Goal: Find specific page/section: Find specific page/section

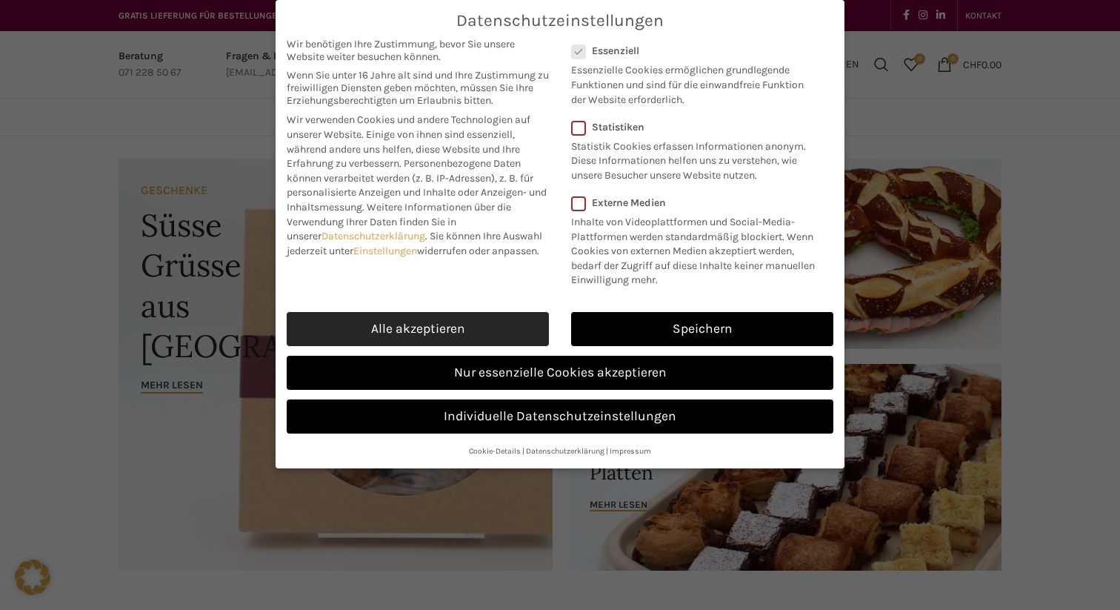
click at [441, 331] on link "Alle akzeptieren" at bounding box center [418, 329] width 262 height 34
checkbox input "true"
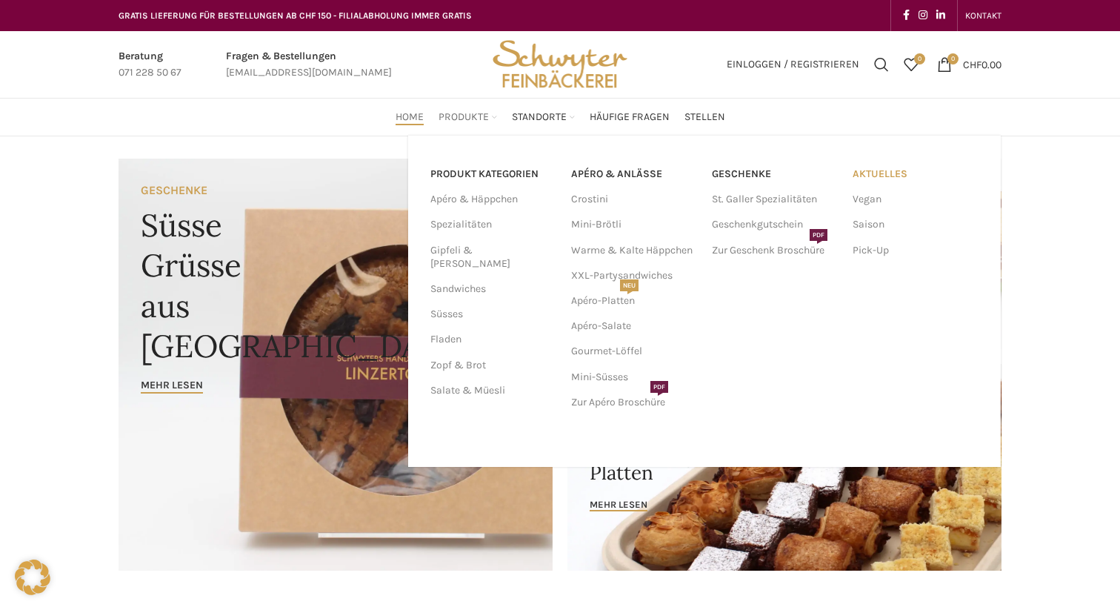
click at [884, 174] on link "Aktuelles" at bounding box center [916, 174] width 126 height 25
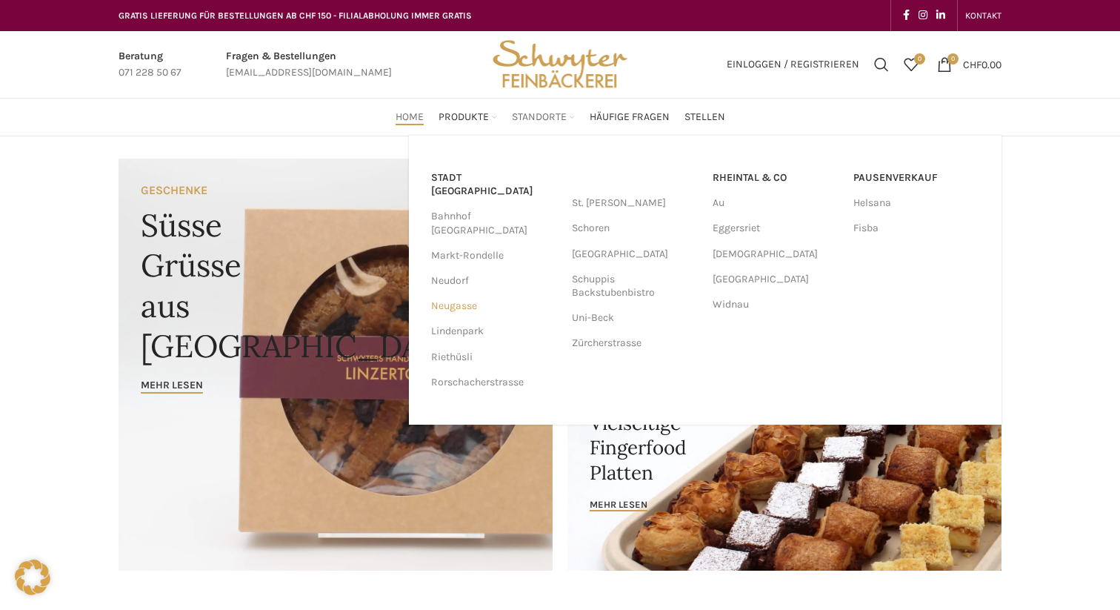
click at [459, 293] on link "Neugasse" at bounding box center [494, 305] width 126 height 25
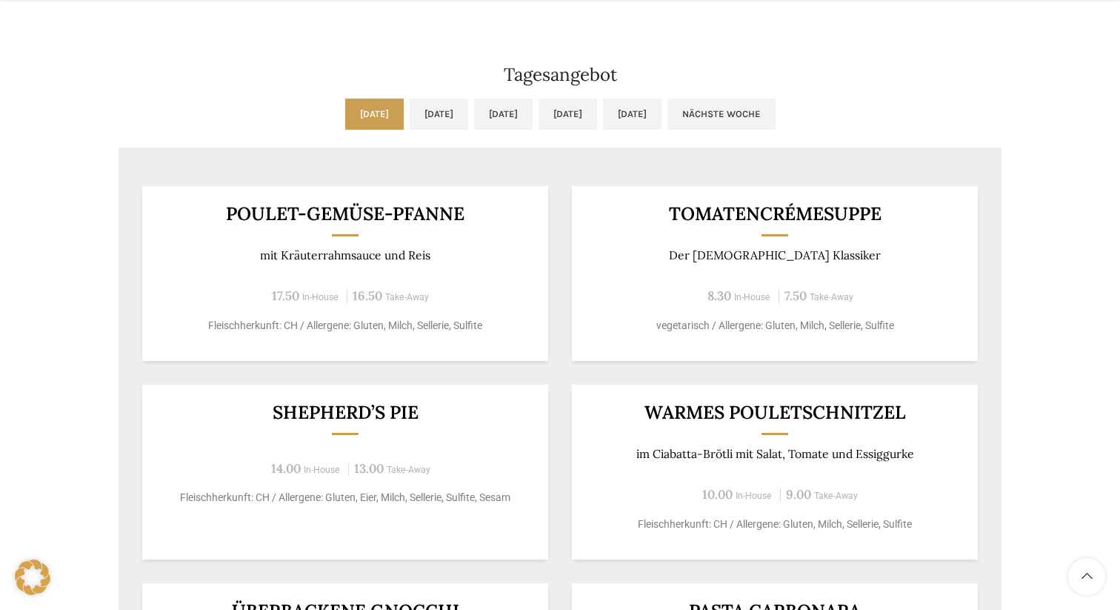
scroll to position [1269, 0]
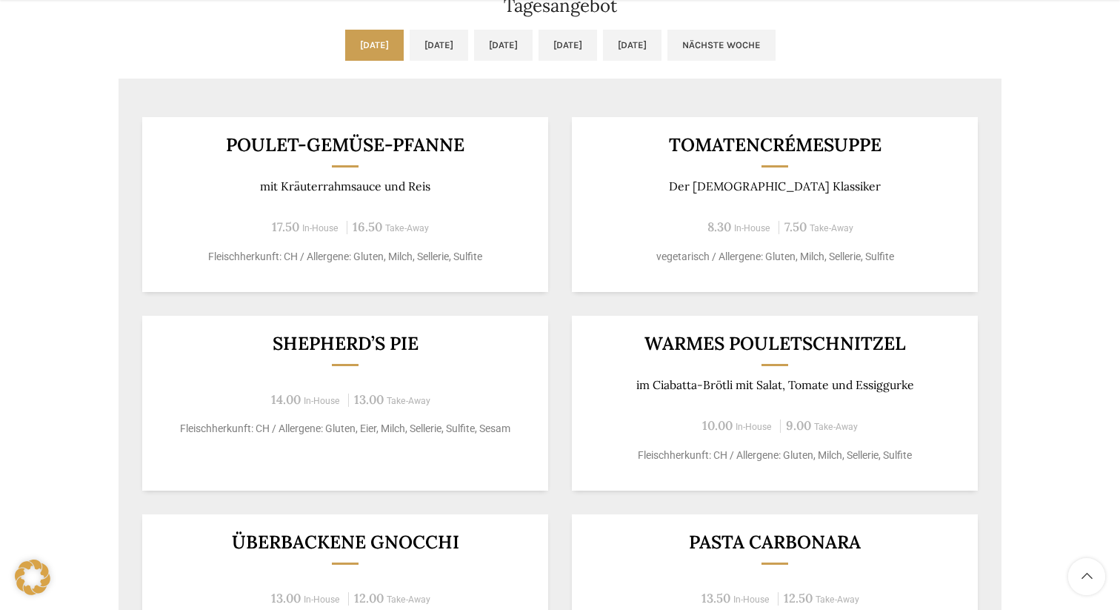
click at [385, 61] on ul "[DATE] [DATE] [DATE] [DATE] [DATE] Nächste Woche" at bounding box center [560, 54] width 883 height 49
click at [410, 47] on link "[DATE]" at bounding box center [439, 45] width 59 height 31
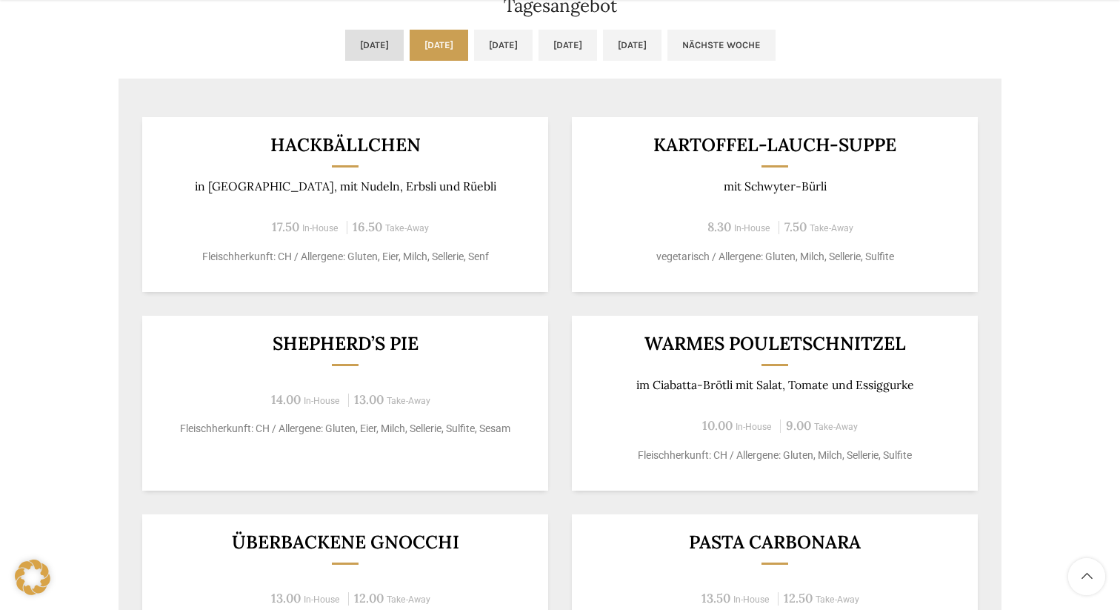
click at [345, 44] on link "[DATE]" at bounding box center [374, 45] width 59 height 31
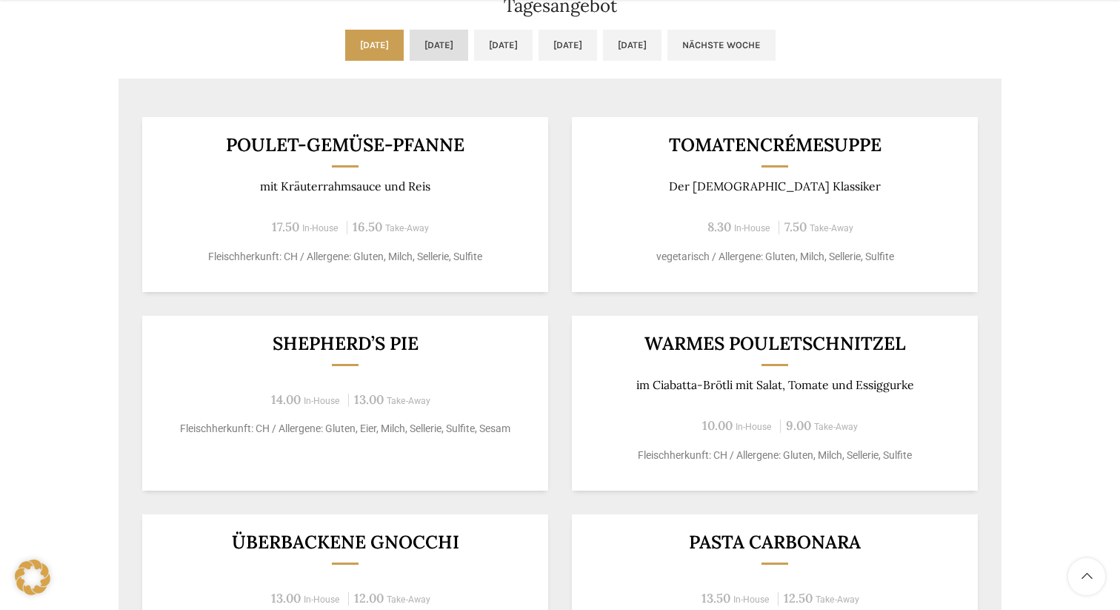
click at [410, 42] on link "[DATE]" at bounding box center [439, 45] width 59 height 31
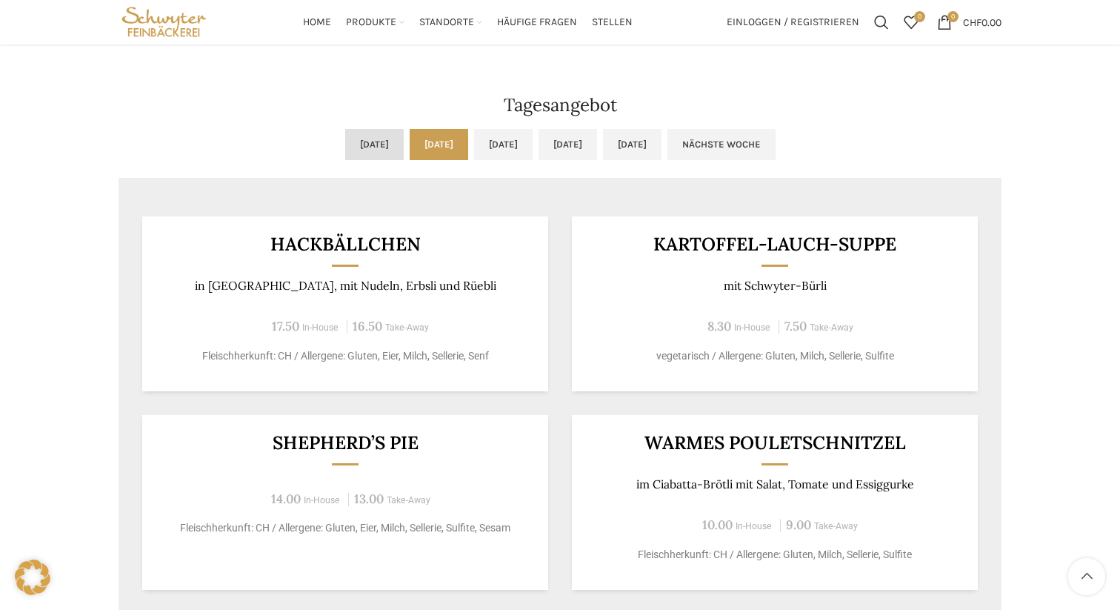
click at [345, 136] on link "[DATE]" at bounding box center [374, 144] width 59 height 31
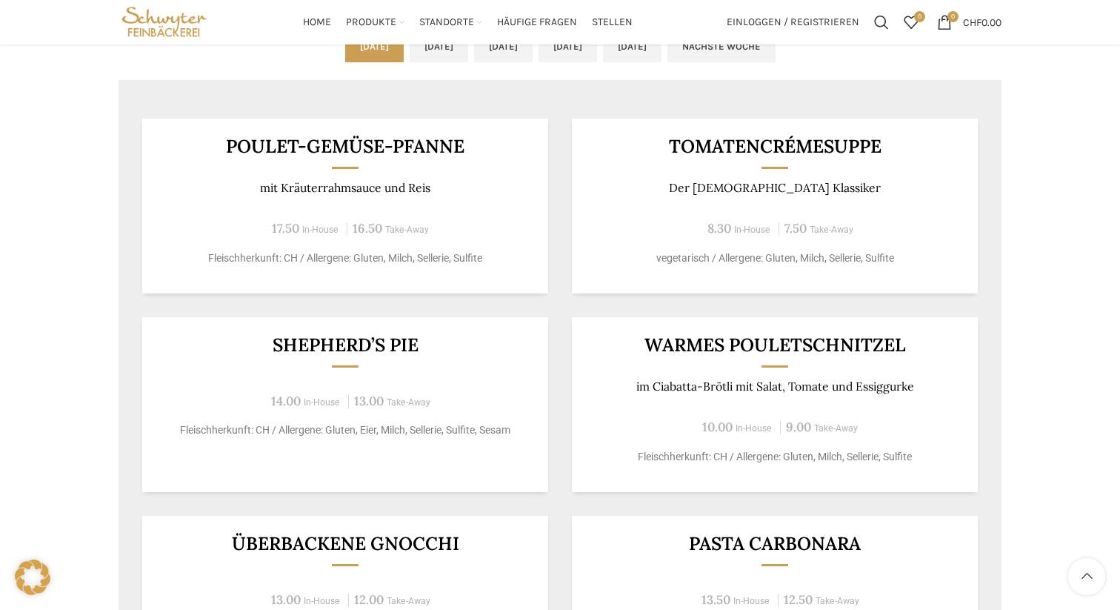
scroll to position [1093, 0]
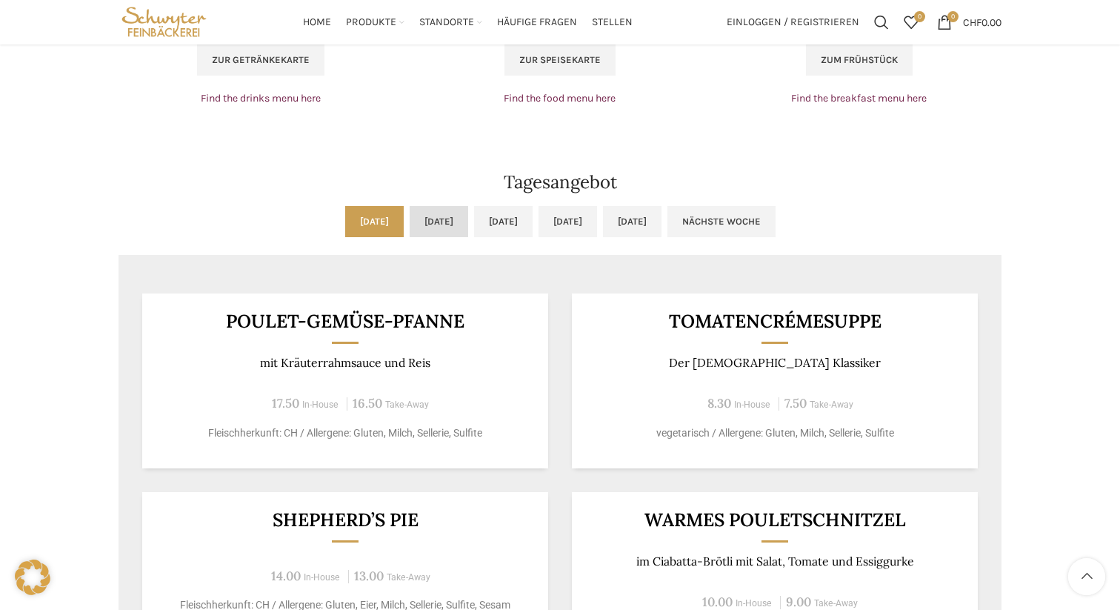
click at [410, 216] on link "[DATE]" at bounding box center [439, 221] width 59 height 31
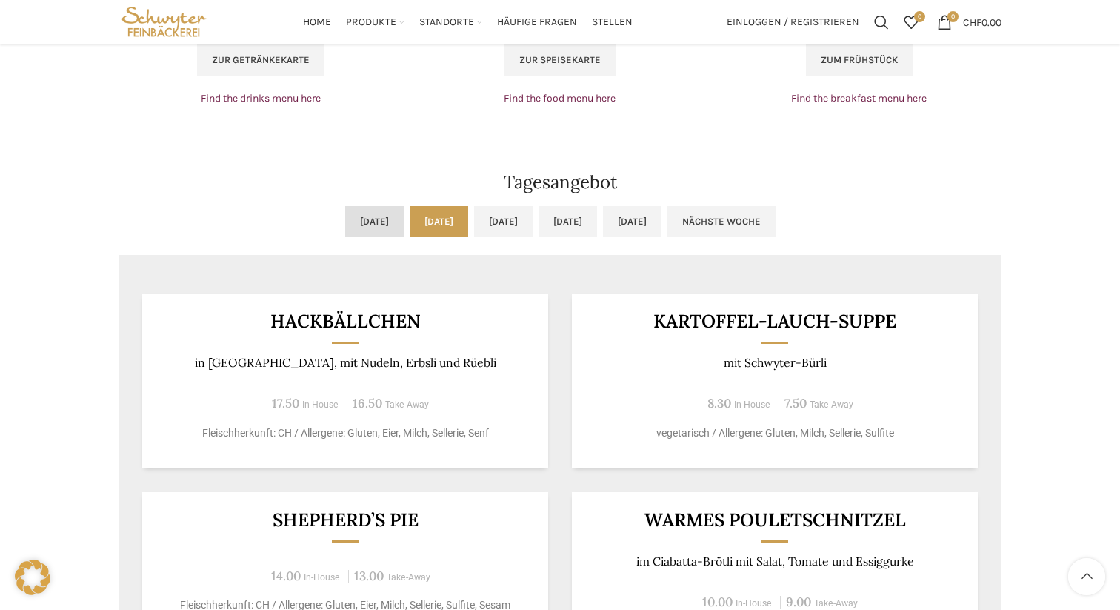
click at [345, 224] on link "[DATE]" at bounding box center [374, 221] width 59 height 31
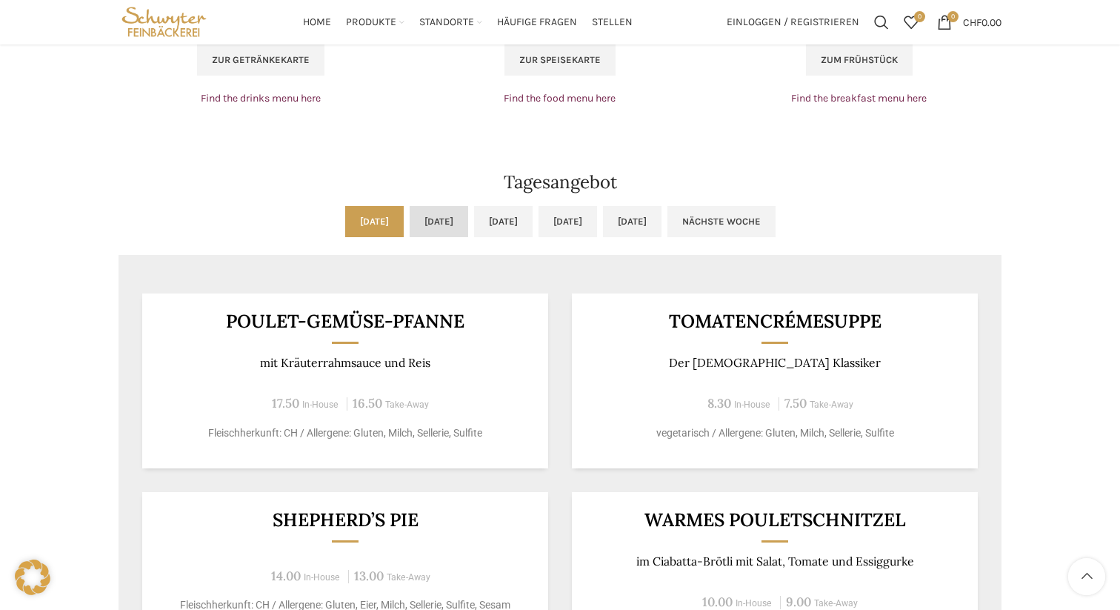
click at [410, 224] on link "[DATE]" at bounding box center [439, 221] width 59 height 31
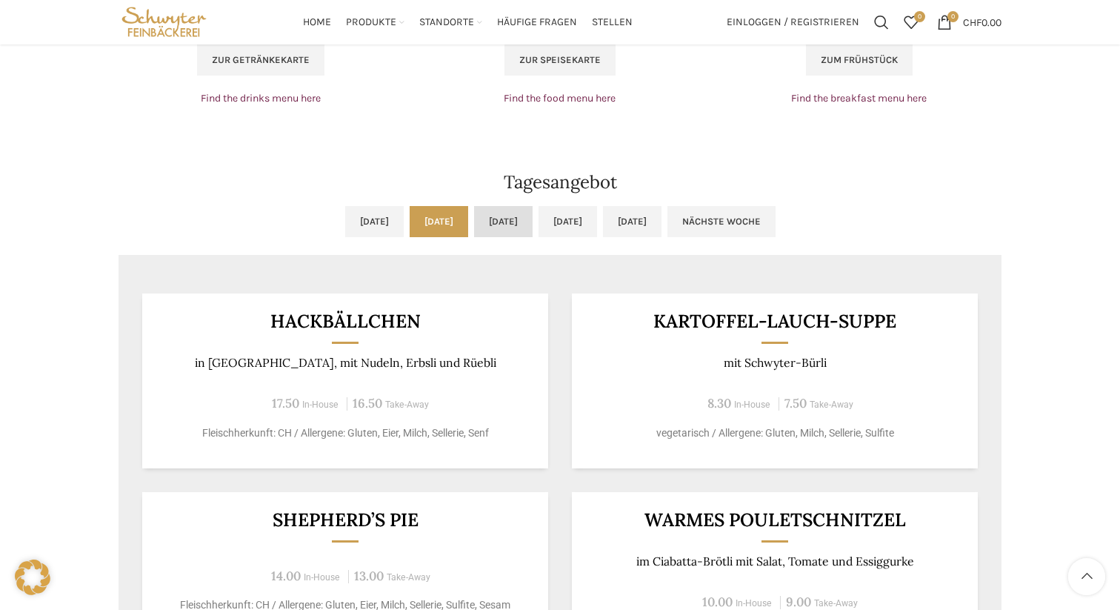
click at [518, 219] on link "[DATE]" at bounding box center [503, 221] width 59 height 31
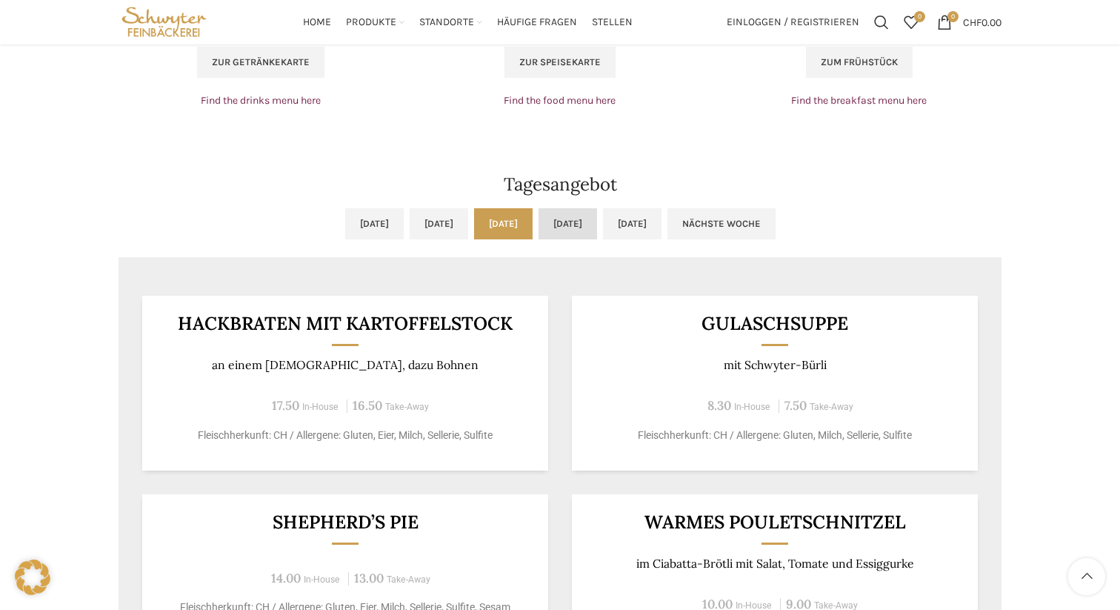
scroll to position [1090, 0]
click at [586, 220] on link "[DATE]" at bounding box center [568, 224] width 59 height 31
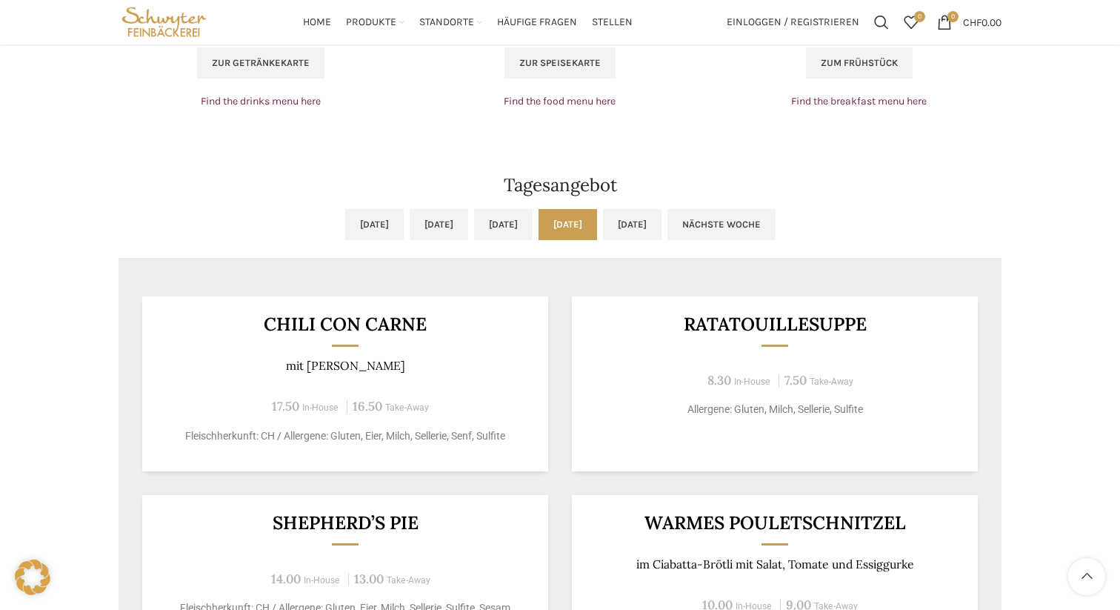
scroll to position [1089, 0]
click at [662, 223] on link "[DATE]" at bounding box center [632, 225] width 59 height 31
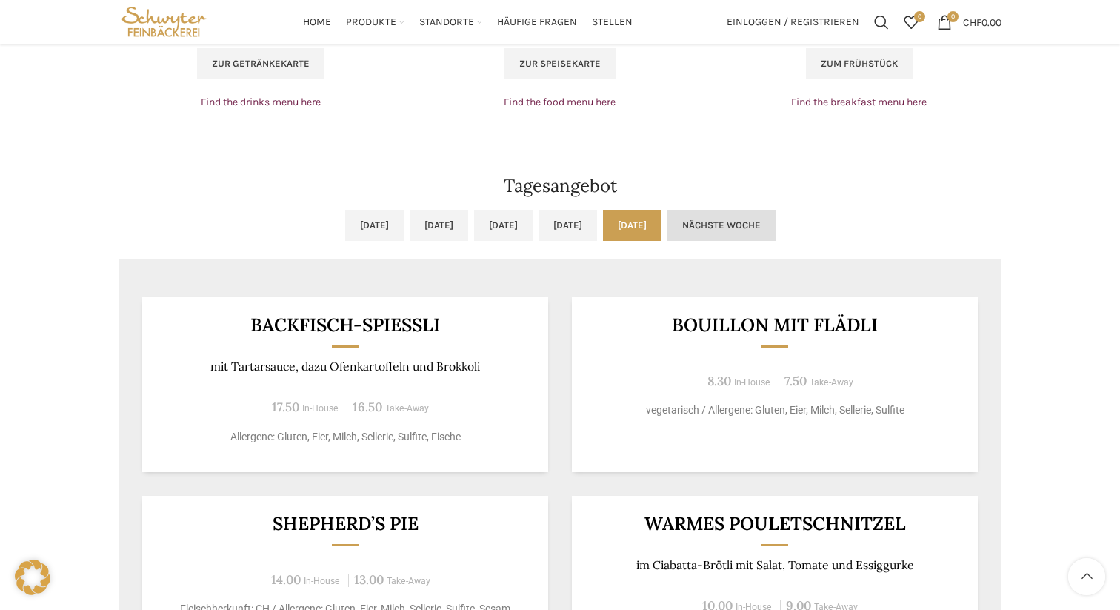
click at [776, 219] on link "Nächste Woche" at bounding box center [722, 225] width 108 height 31
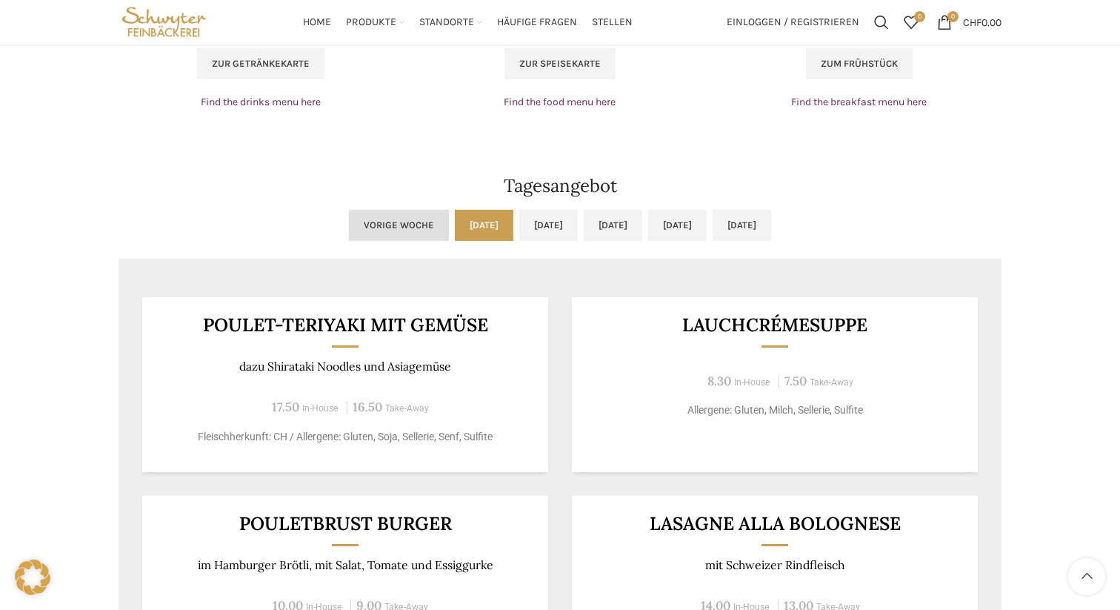
click at [349, 219] on link "Vorige Woche" at bounding box center [399, 225] width 100 height 31
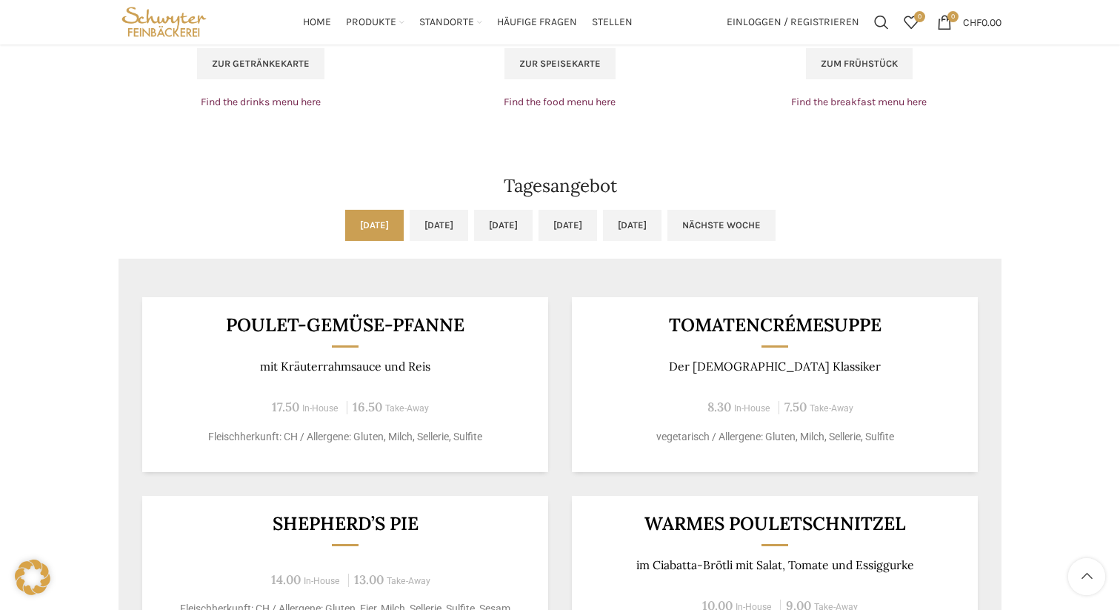
click at [345, 223] on link "[DATE]" at bounding box center [374, 225] width 59 height 31
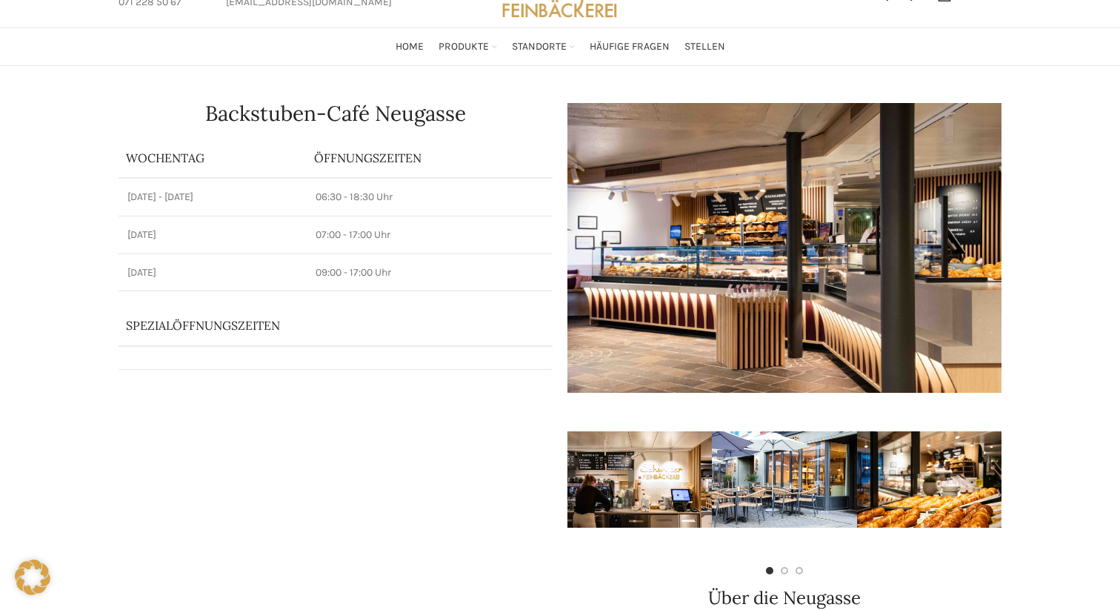
scroll to position [0, 0]
